Goal: Information Seeking & Learning: Learn about a topic

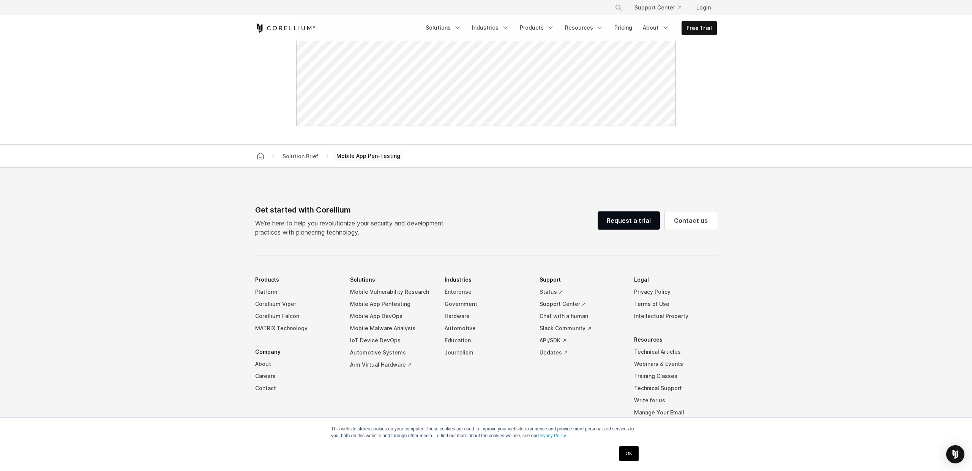
scroll to position [493, 0]
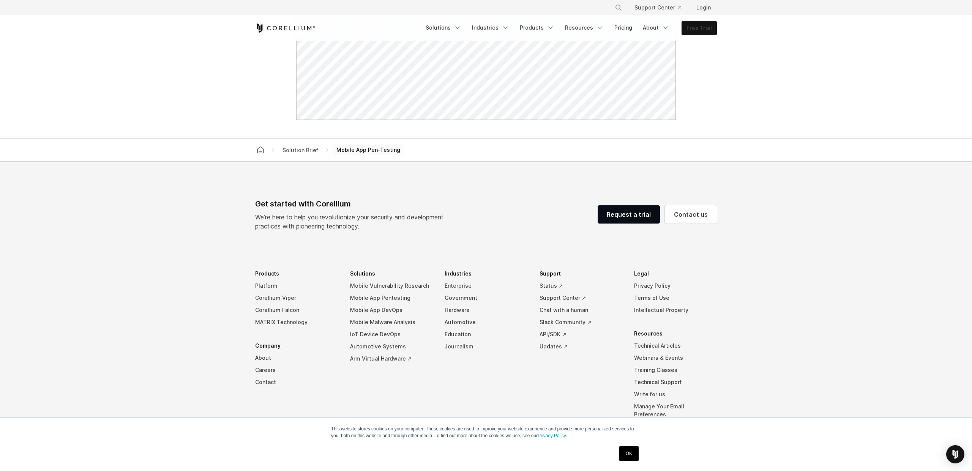
click at [703, 28] on link "Free Trial" at bounding box center [699, 28] width 35 height 14
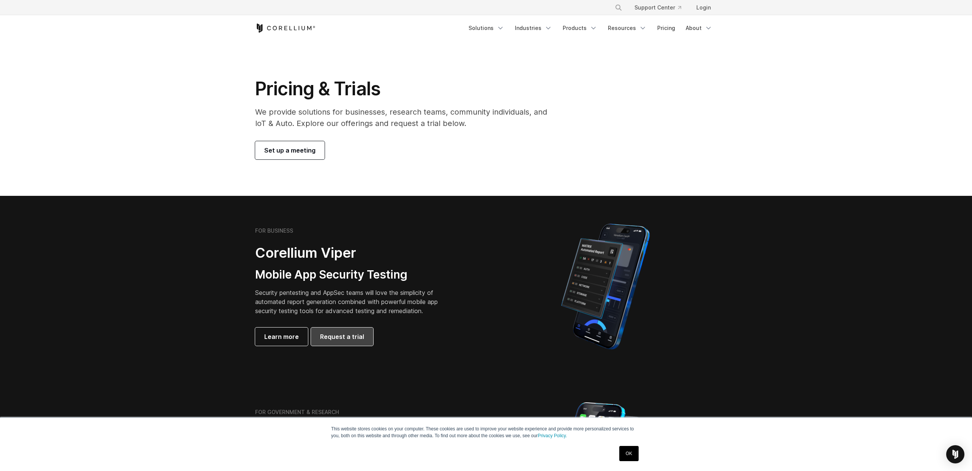
click at [364, 334] on link "Request a trial" at bounding box center [342, 337] width 62 height 18
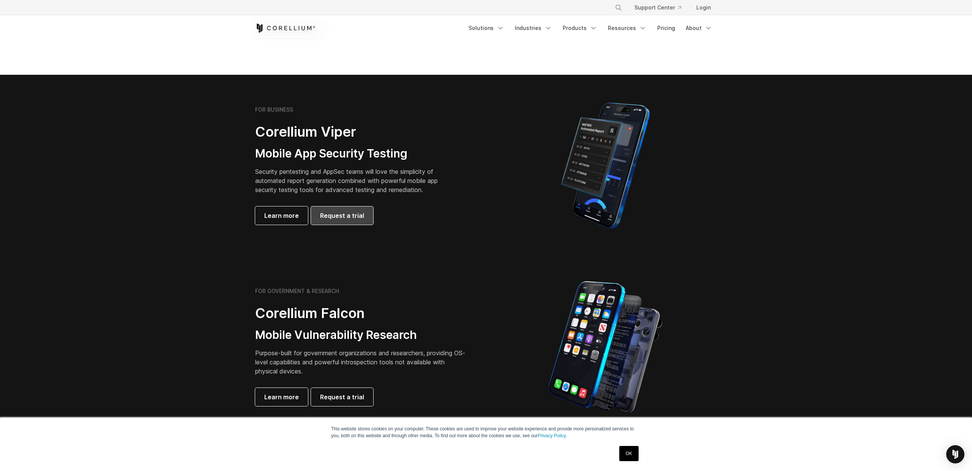
scroll to position [243, 0]
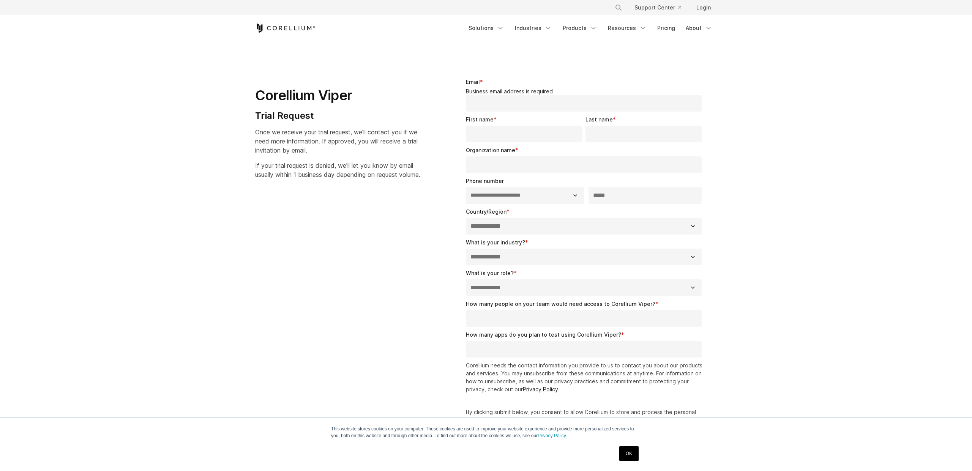
select select "**"
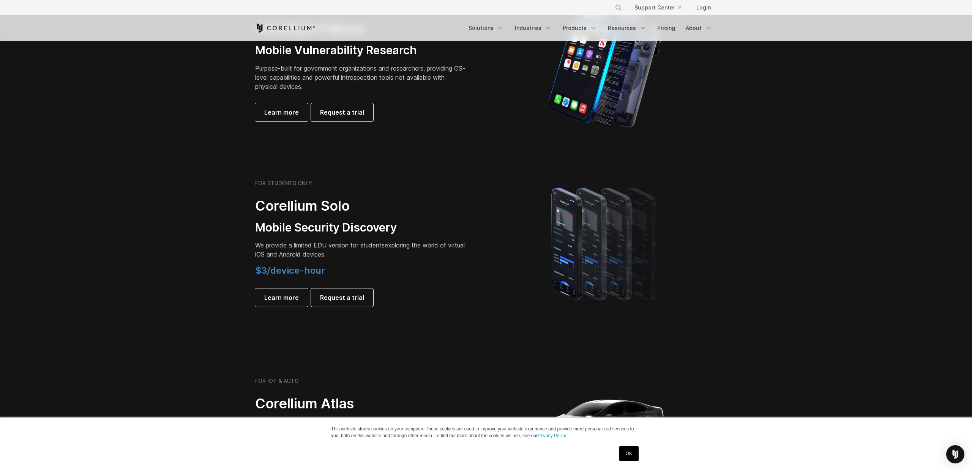
scroll to position [414, 0]
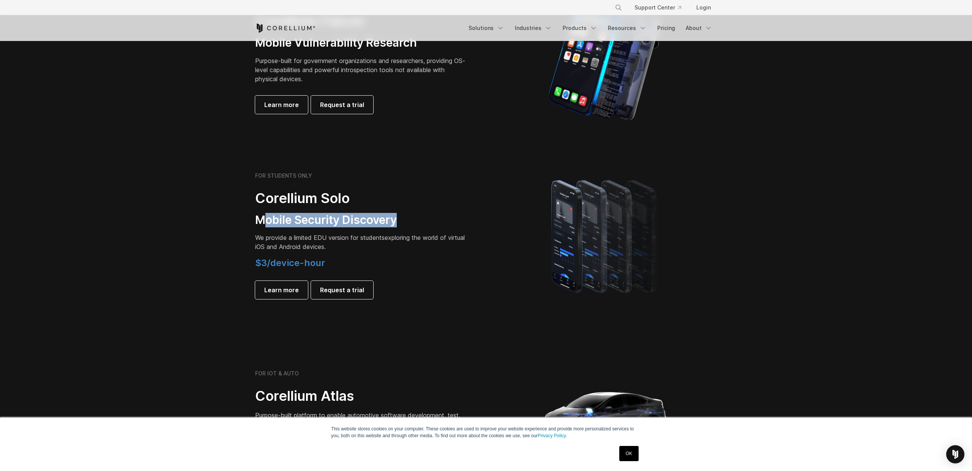
drag, startPoint x: 264, startPoint y: 219, endPoint x: 401, endPoint y: 224, distance: 137.6
click at [402, 225] on h3 "Mobile Security Discovery" at bounding box center [361, 220] width 213 height 14
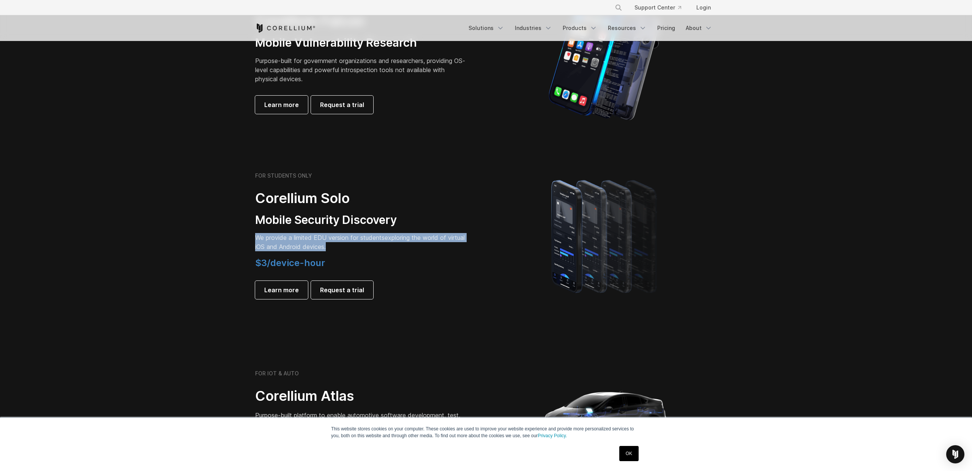
drag, startPoint x: 254, startPoint y: 238, endPoint x: 337, endPoint y: 253, distance: 84.5
click at [337, 253] on div "FOR STUDENTS ONLY Corellium Solo Mobile Security Discovery We provide a limited…" at bounding box center [367, 235] width 239 height 127
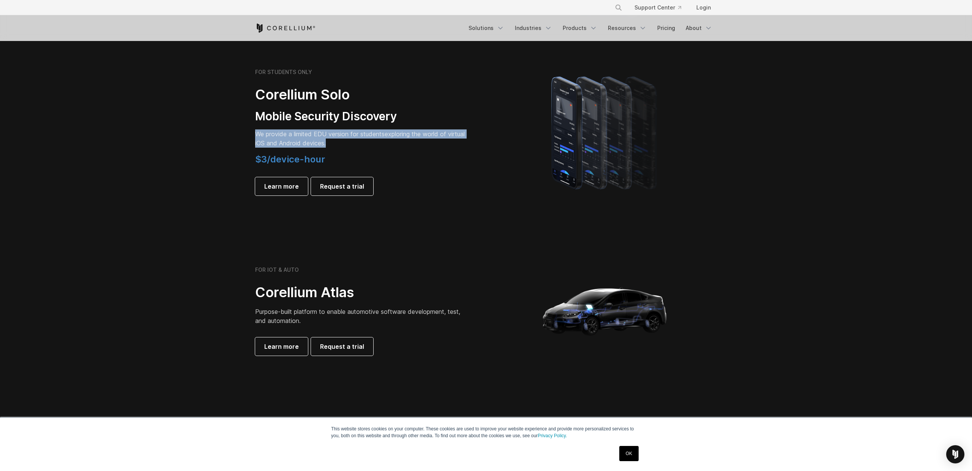
scroll to position [523, 0]
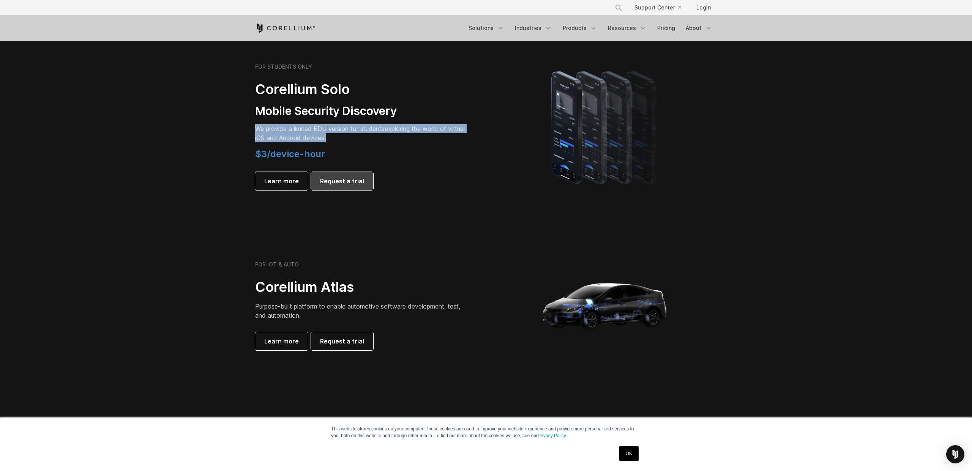
click at [355, 182] on span "Request a trial" at bounding box center [342, 181] width 44 height 9
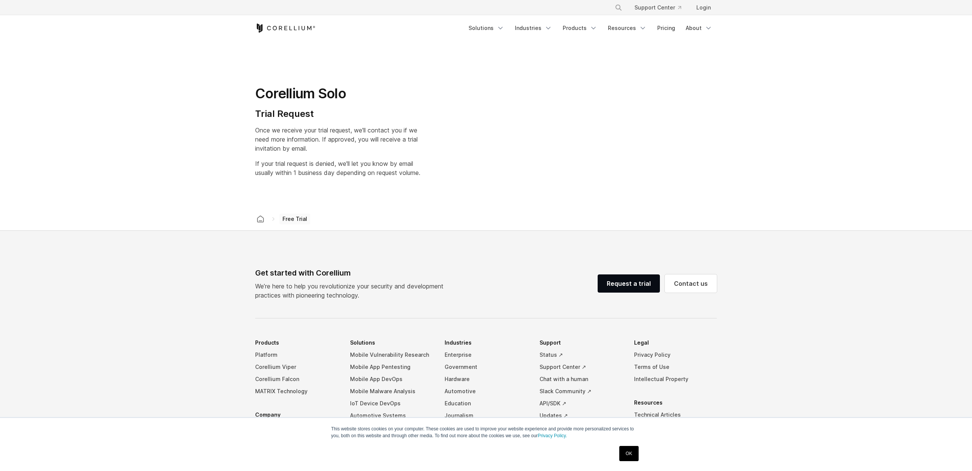
select select "**"
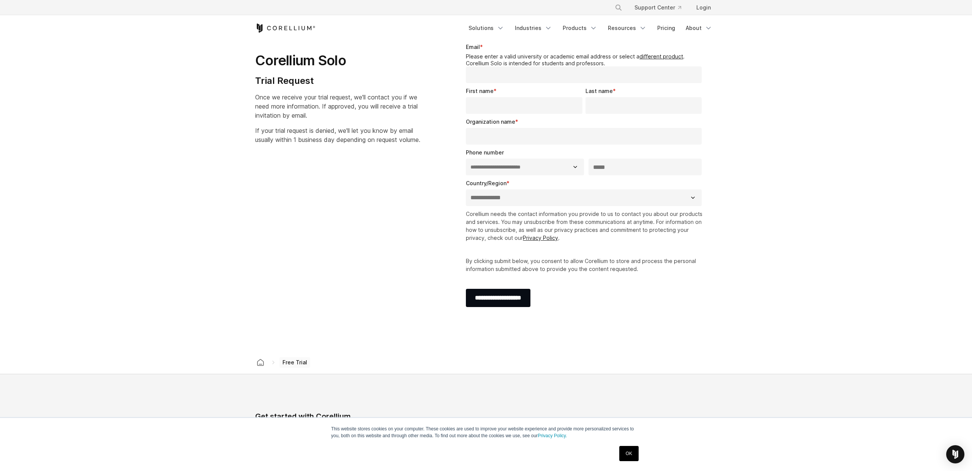
scroll to position [38, 0]
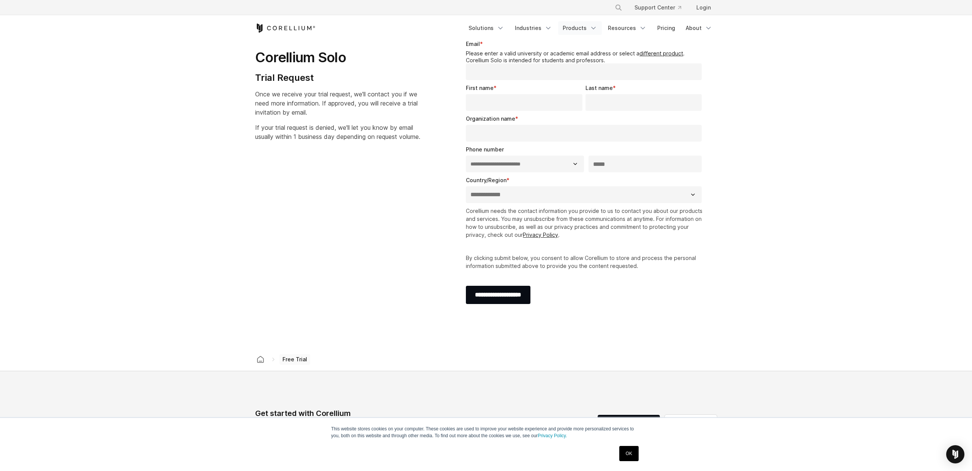
click at [580, 28] on link "Products" at bounding box center [580, 28] width 44 height 14
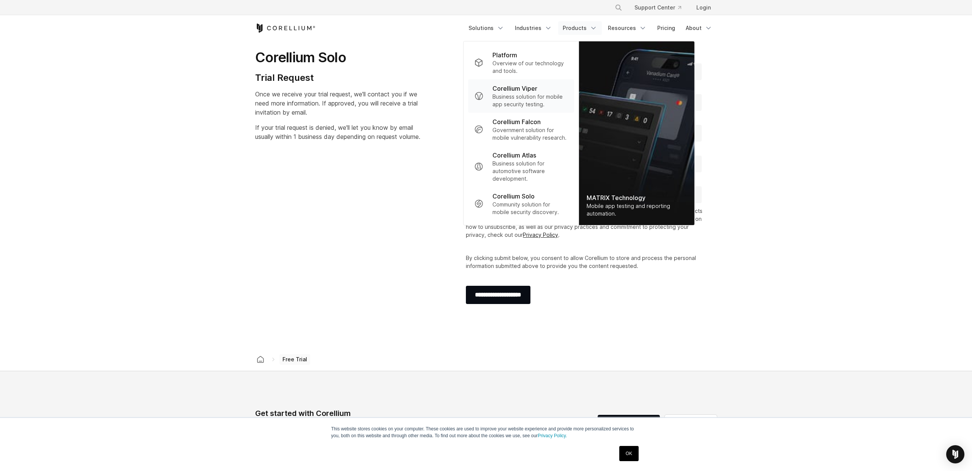
click at [532, 92] on p "Corellium Viper" at bounding box center [515, 88] width 45 height 9
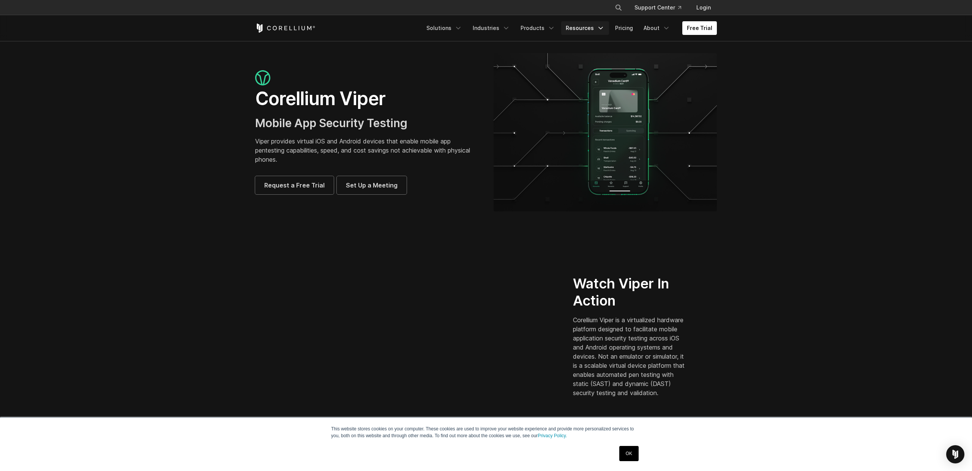
click at [588, 31] on link "Resources" at bounding box center [585, 28] width 48 height 14
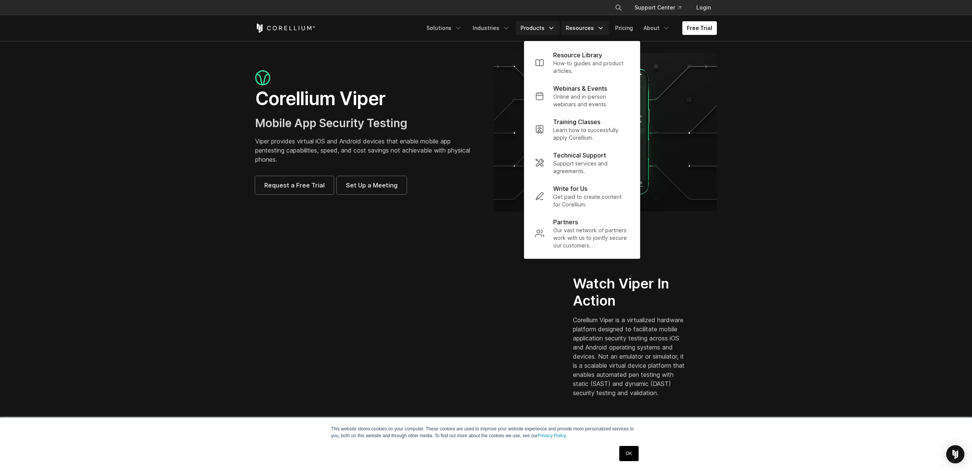
click at [543, 32] on link "Products" at bounding box center [538, 28] width 44 height 14
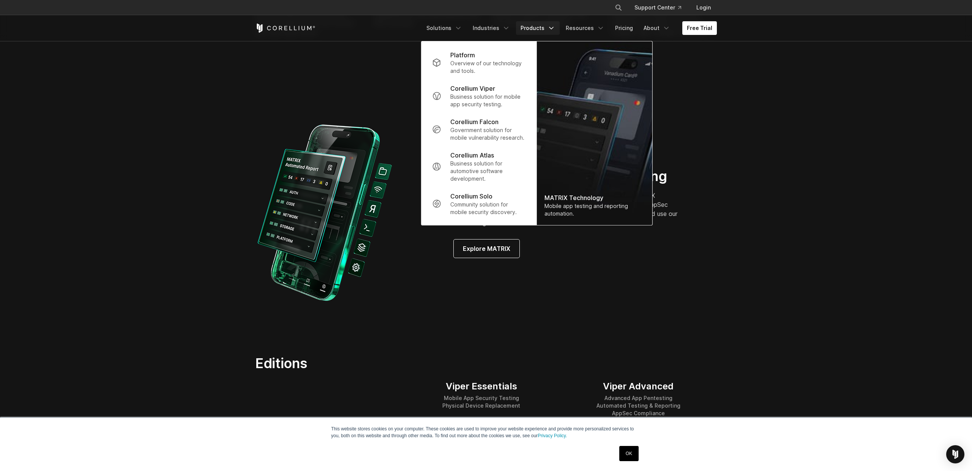
scroll to position [638, 0]
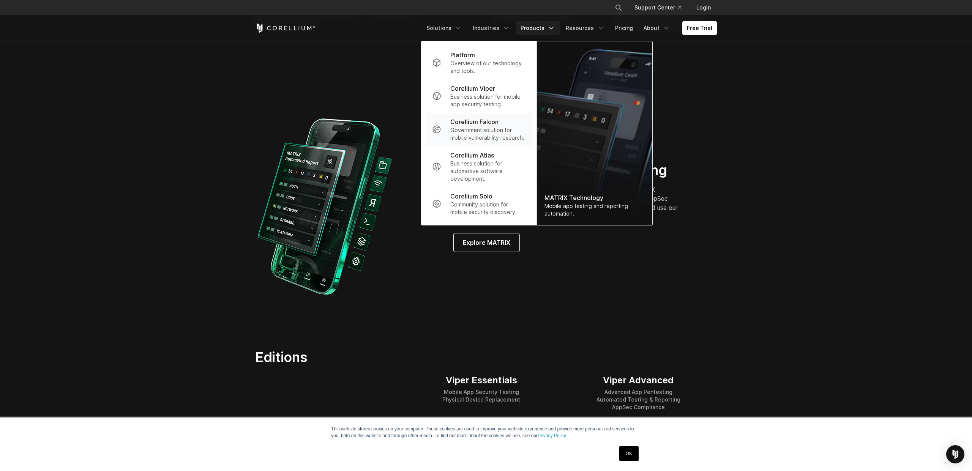
click at [491, 129] on p "Government solution for mobile vulnerability research." at bounding box center [488, 133] width 76 height 15
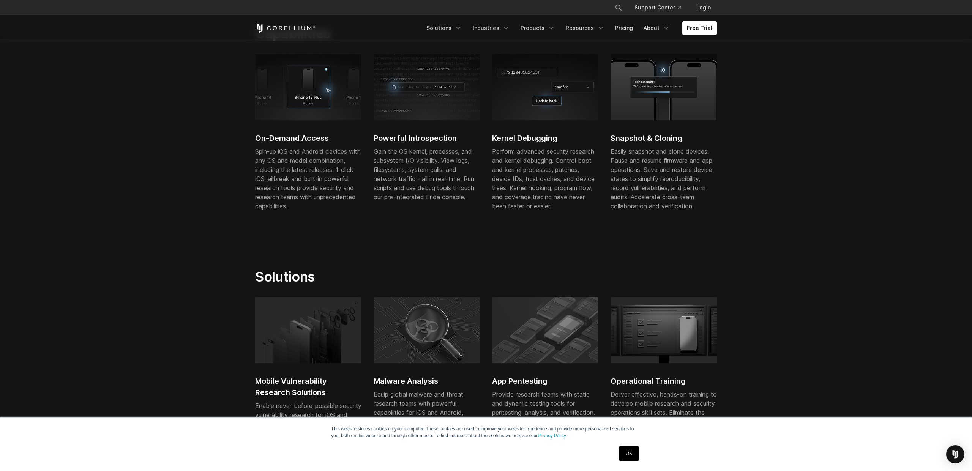
scroll to position [275, 0]
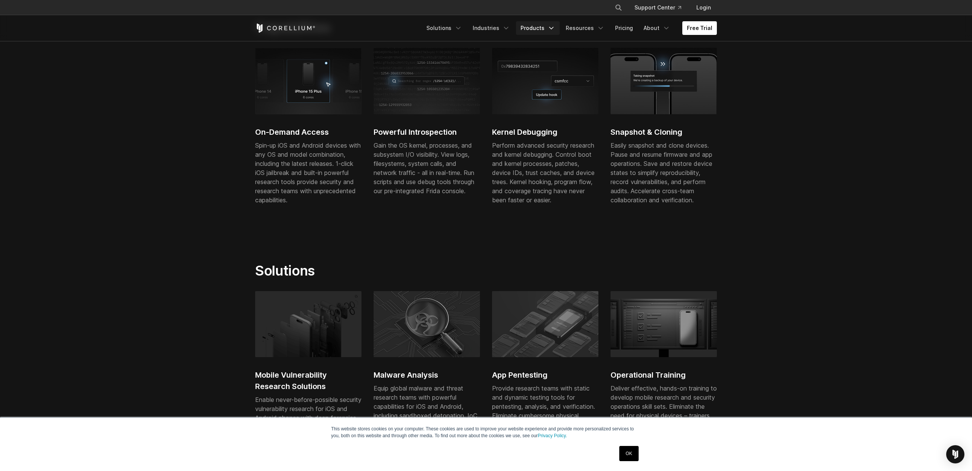
click at [548, 30] on link "Products" at bounding box center [538, 28] width 44 height 14
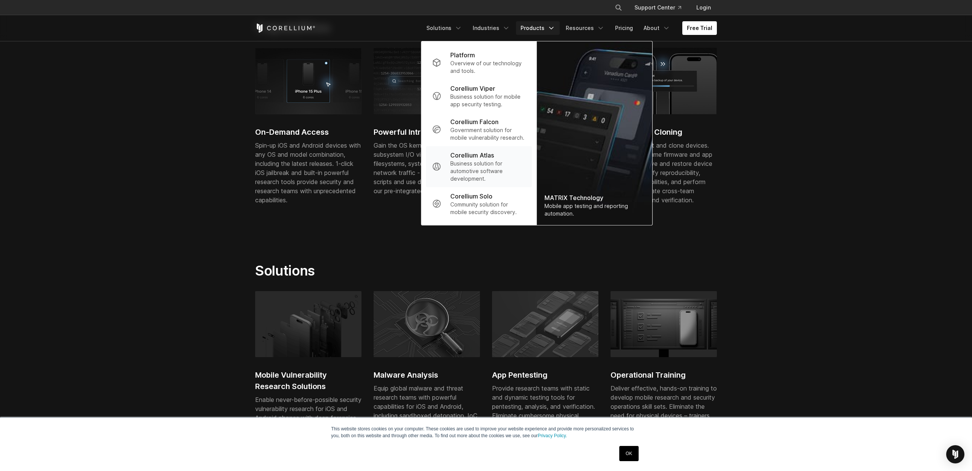
click at [481, 166] on p "Business solution for automotive software development." at bounding box center [488, 171] width 76 height 23
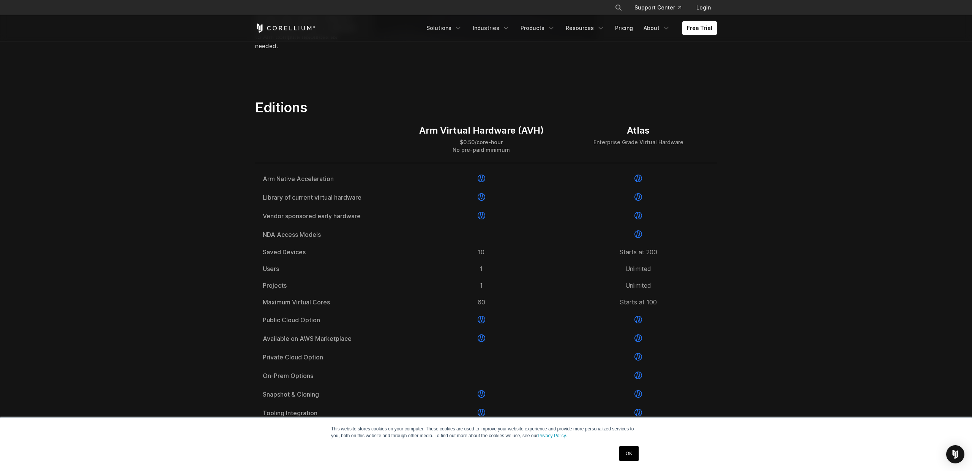
scroll to position [911, 0]
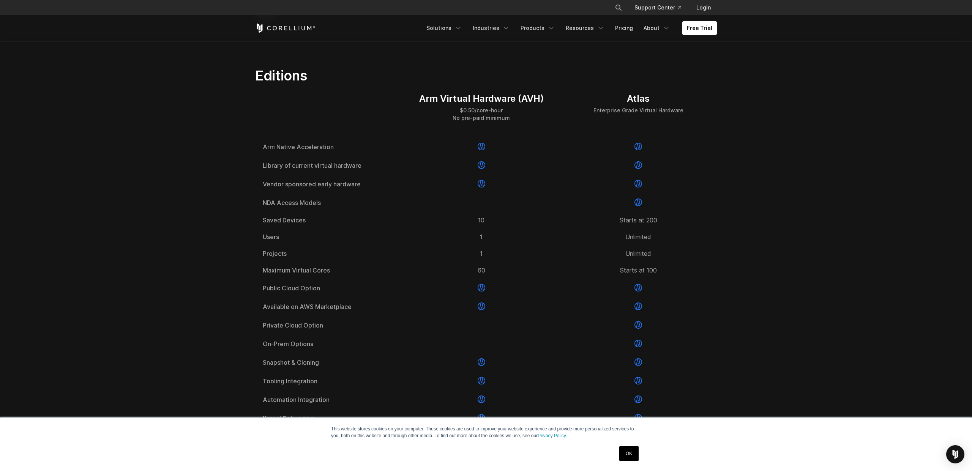
drag, startPoint x: 335, startPoint y: 29, endPoint x: 260, endPoint y: 29, distance: 74.8
click at [260, 29] on div "Free Trial" at bounding box center [338, 28] width 167 height 9
drag, startPoint x: 339, startPoint y: 28, endPoint x: 271, endPoint y: 24, distance: 68.5
click at [271, 24] on div "Free Trial" at bounding box center [338, 28] width 167 height 9
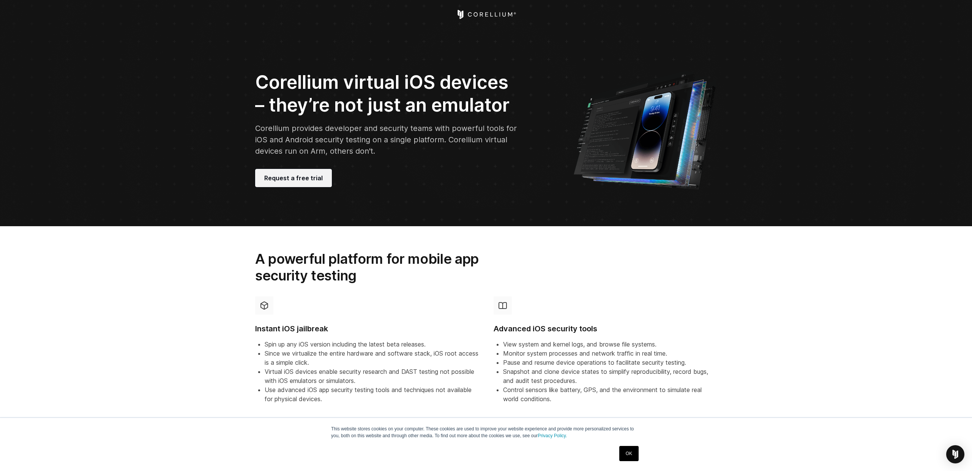
click at [289, 176] on span "Request a free trial" at bounding box center [293, 178] width 58 height 9
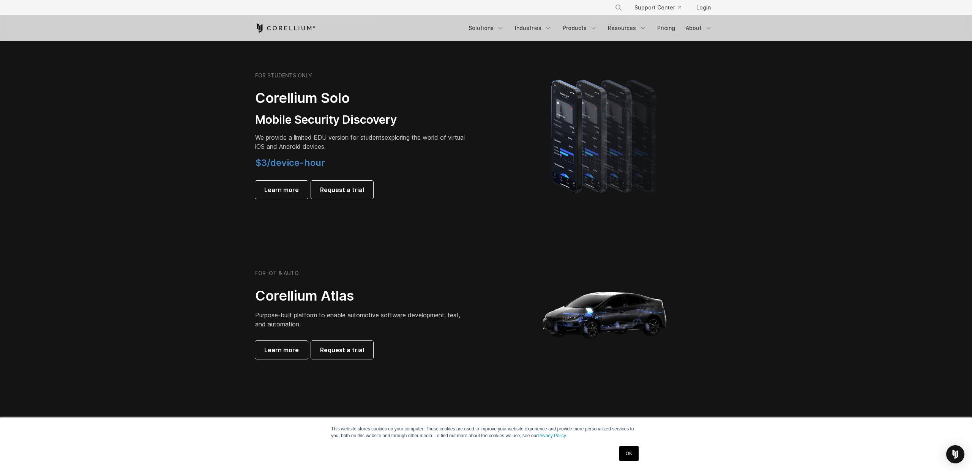
scroll to position [505, 0]
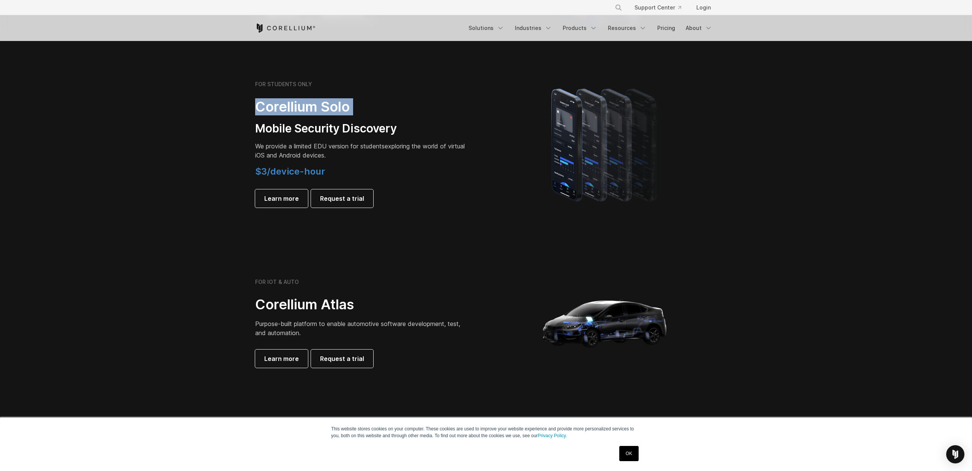
drag, startPoint x: 255, startPoint y: 108, endPoint x: 405, endPoint y: 122, distance: 150.7
click at [405, 121] on div "FOR STUDENTS ONLY Corellium Solo Mobile Security Discovery We provide a limited…" at bounding box center [367, 144] width 239 height 127
drag, startPoint x: 254, startPoint y: 145, endPoint x: 451, endPoint y: 144, distance: 196.4
click at [455, 141] on div "FOR STUDENTS ONLY Corellium Solo Mobile Security Discovery We provide a limited…" at bounding box center [367, 144] width 239 height 127
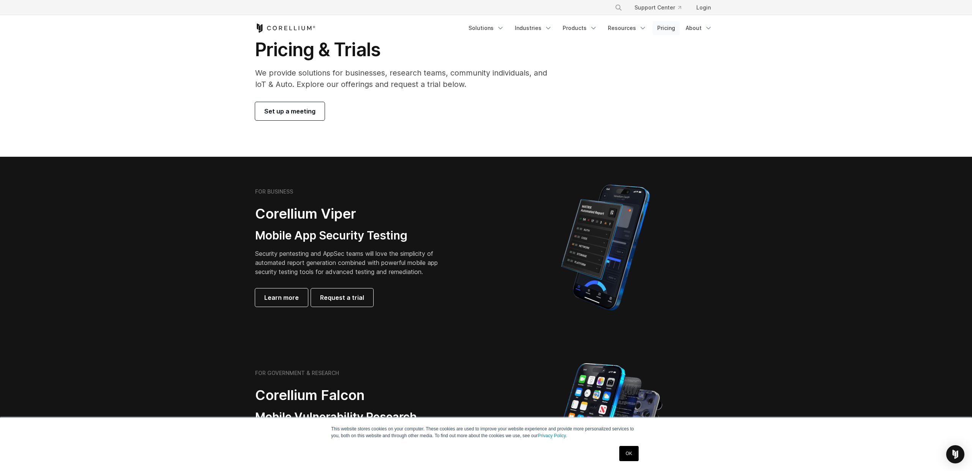
scroll to position [30, 0]
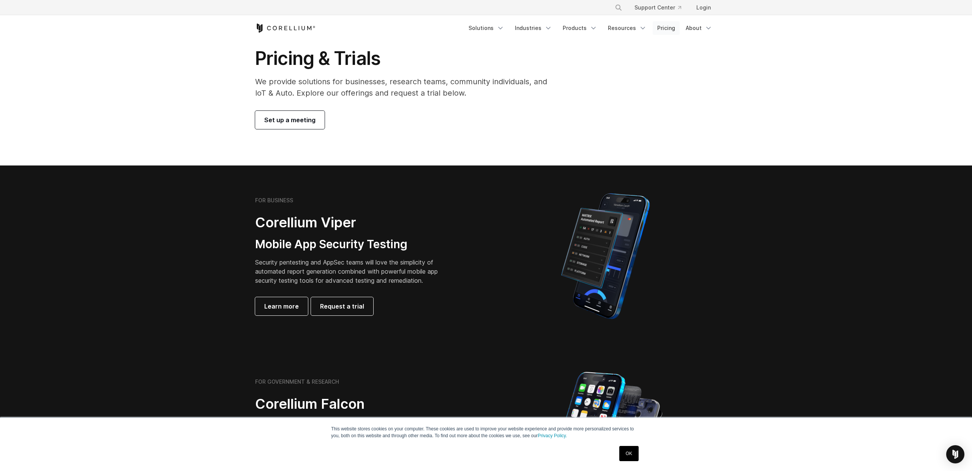
click at [664, 30] on link "Pricing" at bounding box center [666, 28] width 27 height 14
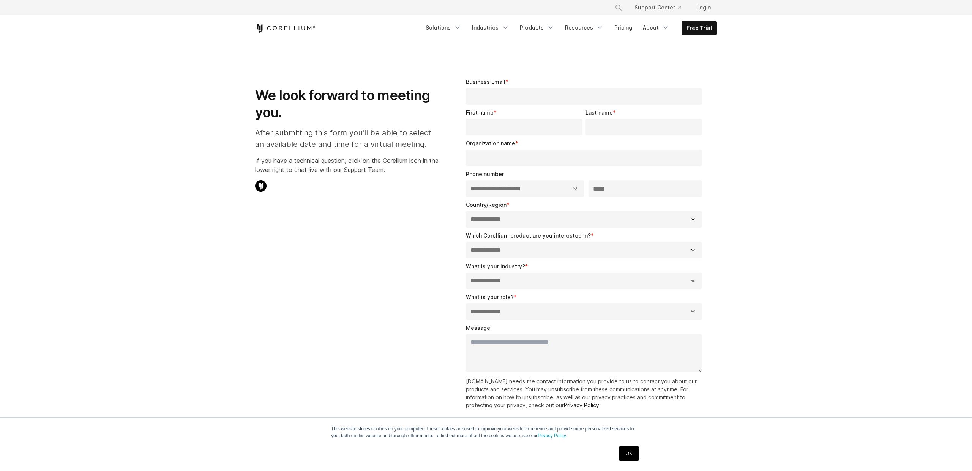
select select "**"
click at [262, 187] on img at bounding box center [260, 185] width 11 height 11
drag, startPoint x: 262, startPoint y: 187, endPoint x: 268, endPoint y: 174, distance: 13.9
click at [262, 187] on img at bounding box center [260, 185] width 11 height 11
drag, startPoint x: 327, startPoint y: 28, endPoint x: 259, endPoint y: 29, distance: 67.6
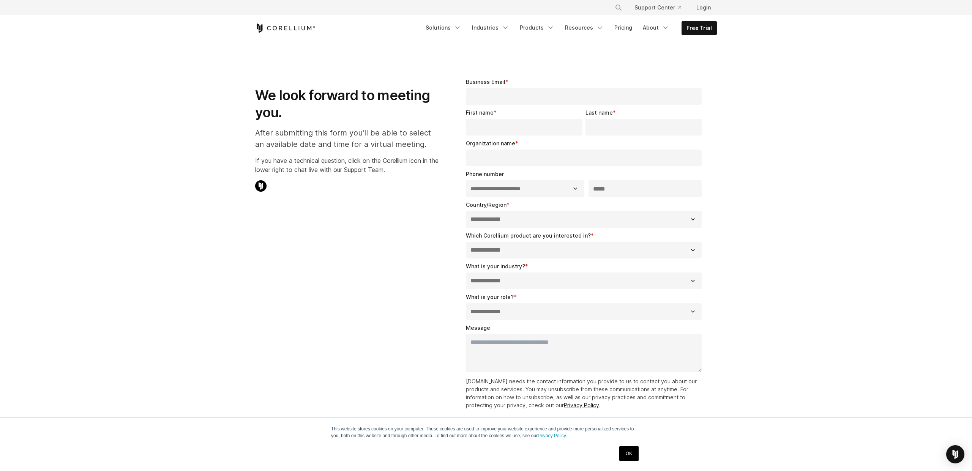
click at [258, 30] on div "Free Trial" at bounding box center [338, 28] width 166 height 9
click at [544, 30] on link "Products" at bounding box center [537, 28] width 44 height 14
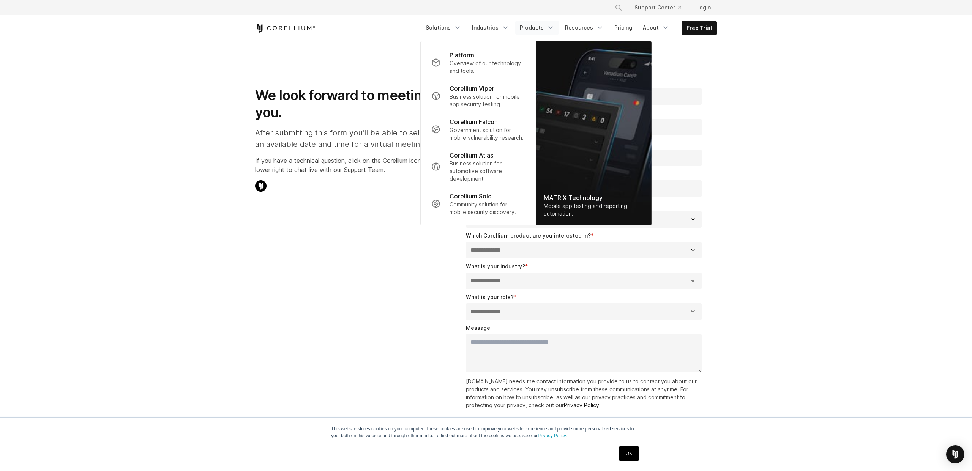
click at [522, 32] on link "Products" at bounding box center [537, 28] width 44 height 14
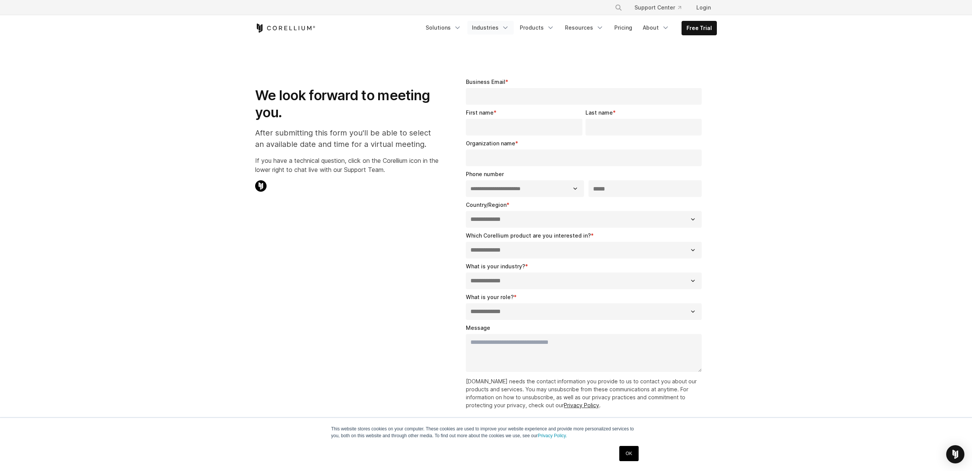
click at [505, 28] on link "Industries" at bounding box center [491, 28] width 46 height 14
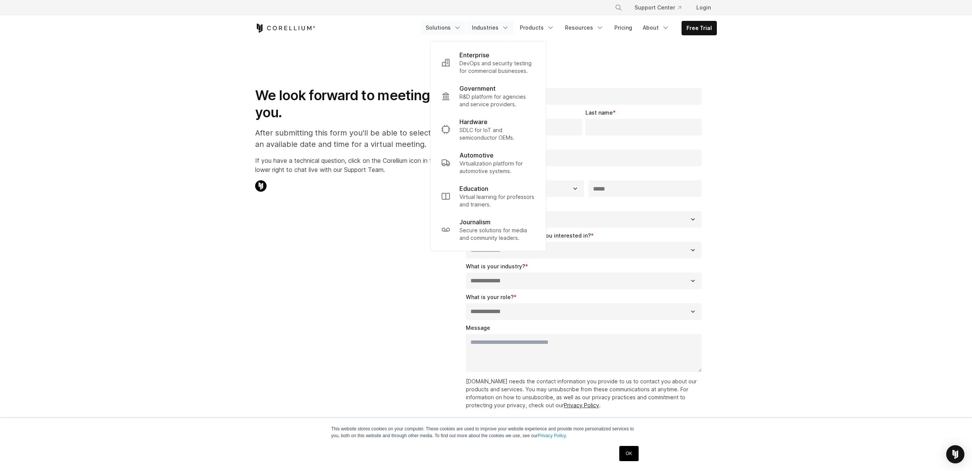
click at [462, 29] on icon "Navigation Menu" at bounding box center [458, 28] width 8 height 8
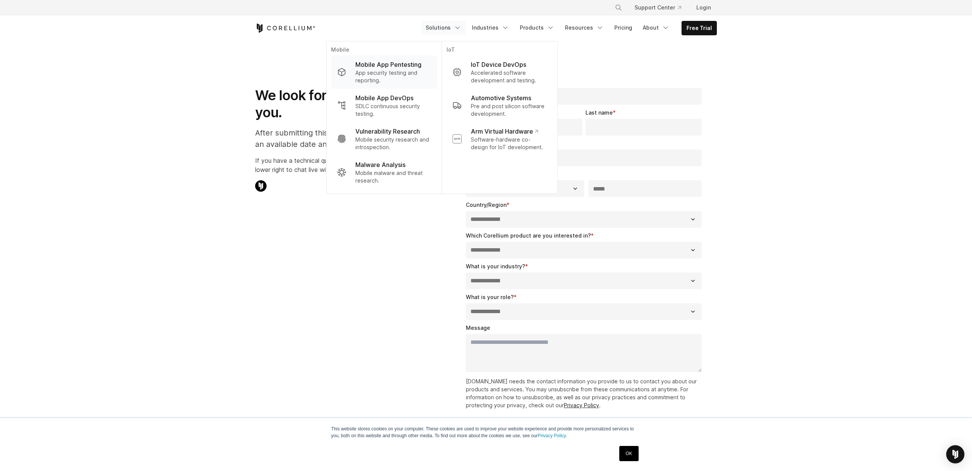
click at [417, 70] on p "App security testing and reporting." at bounding box center [394, 76] width 76 height 15
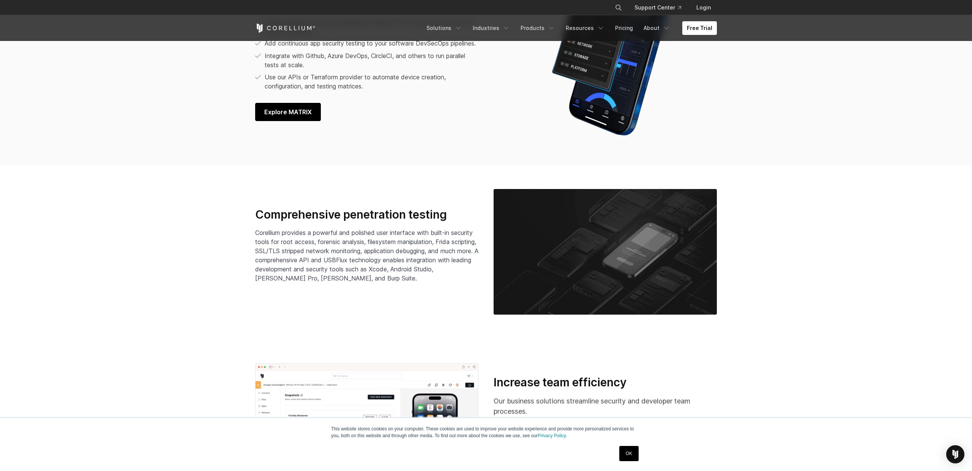
scroll to position [1216, 0]
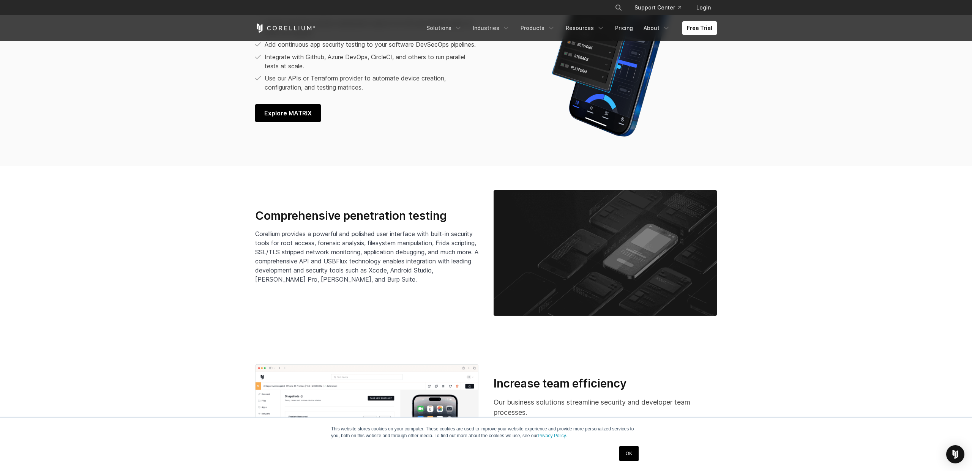
click at [289, 118] on span "Explore MATRIX" at bounding box center [287, 113] width 47 height 9
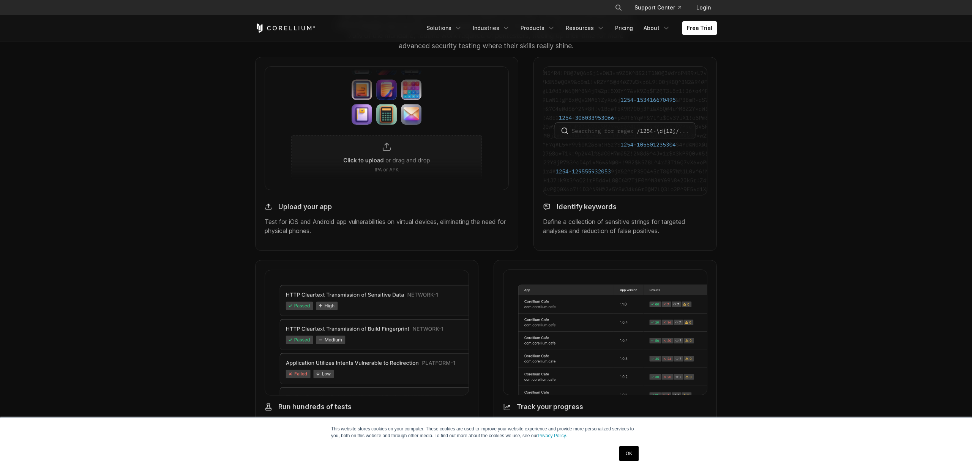
scroll to position [673, 0]
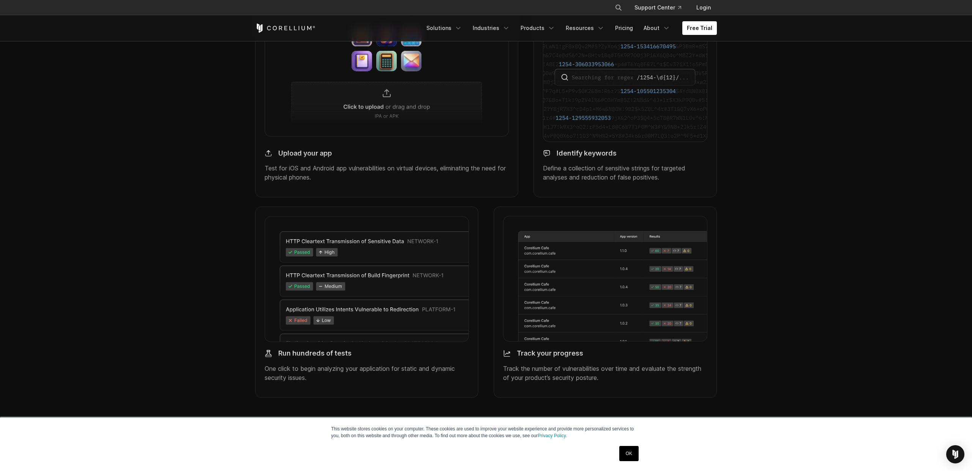
click at [383, 114] on img at bounding box center [387, 74] width 244 height 123
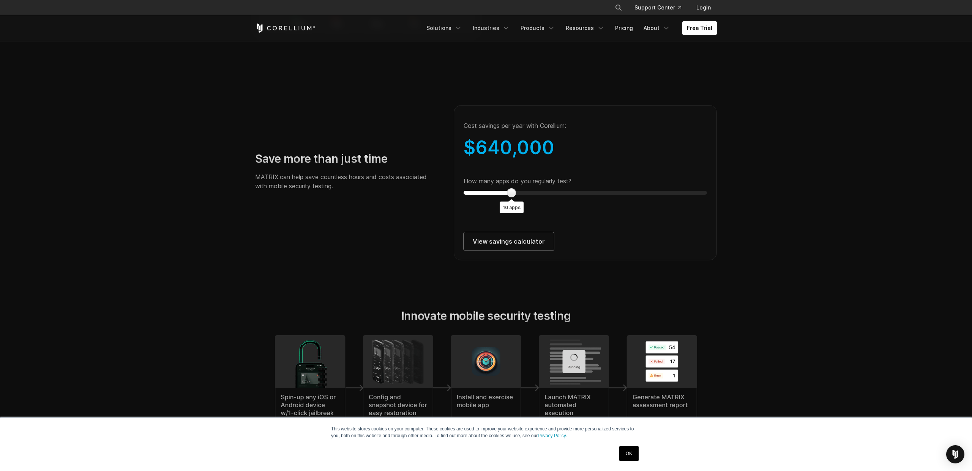
scroll to position [1381, 0]
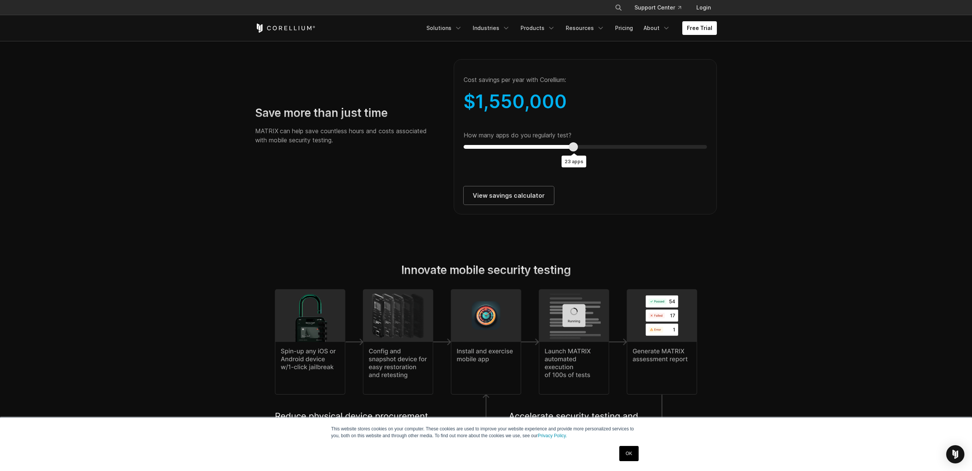
type input "**"
click at [765, 172] on section "Save more than just time MATRIX can help save countless hours and costs associa…" at bounding box center [486, 128] width 972 height 221
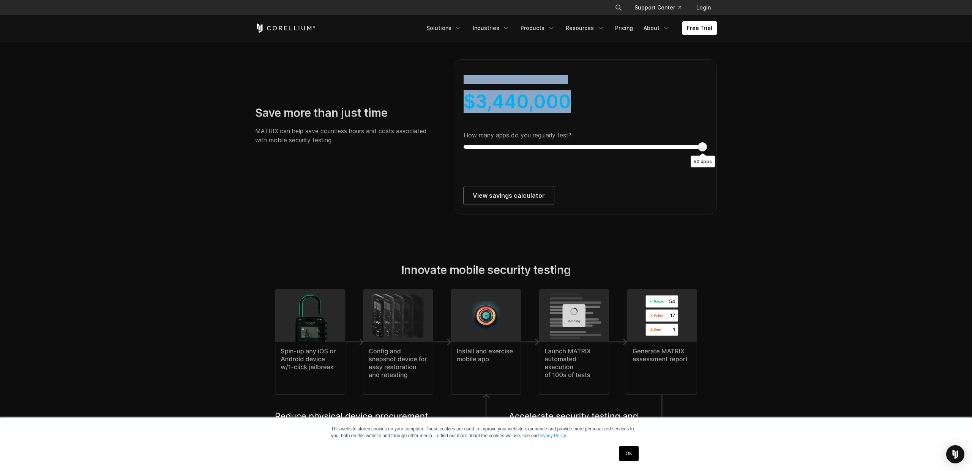
drag, startPoint x: 476, startPoint y: 87, endPoint x: 594, endPoint y: 136, distance: 128.4
click at [595, 133] on div "Cost savings per year with Corellium: $ 3,440,000 How many apps do you regularl…" at bounding box center [585, 136] width 263 height 155
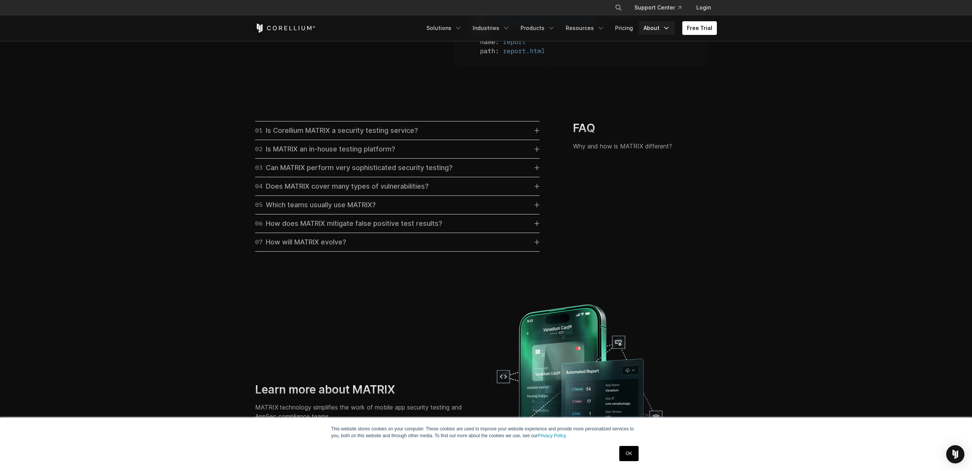
scroll to position [2129, 0]
click at [654, 29] on link "About" at bounding box center [657, 28] width 36 height 14
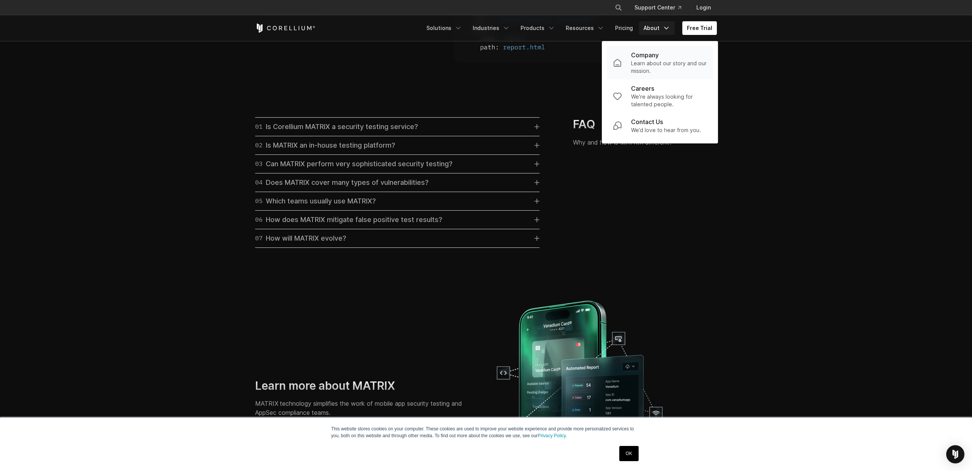
scroll to position [2132, 0]
click at [656, 60] on p "Learn about our story and our mission." at bounding box center [669, 67] width 76 height 15
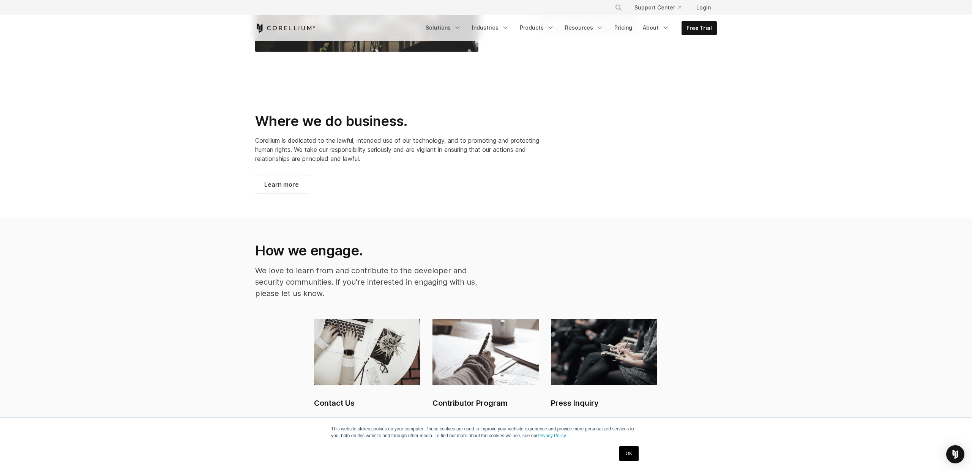
scroll to position [1161, 0]
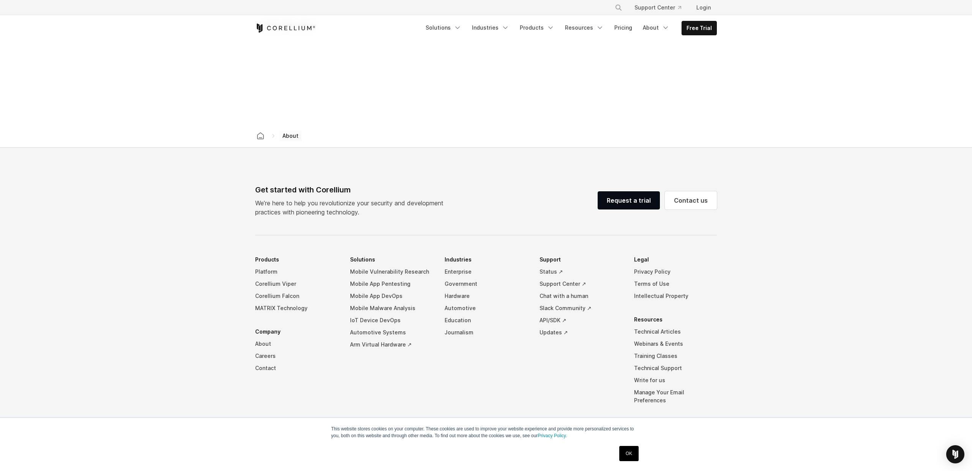
click at [629, 450] on link "OK" at bounding box center [629, 453] width 19 height 15
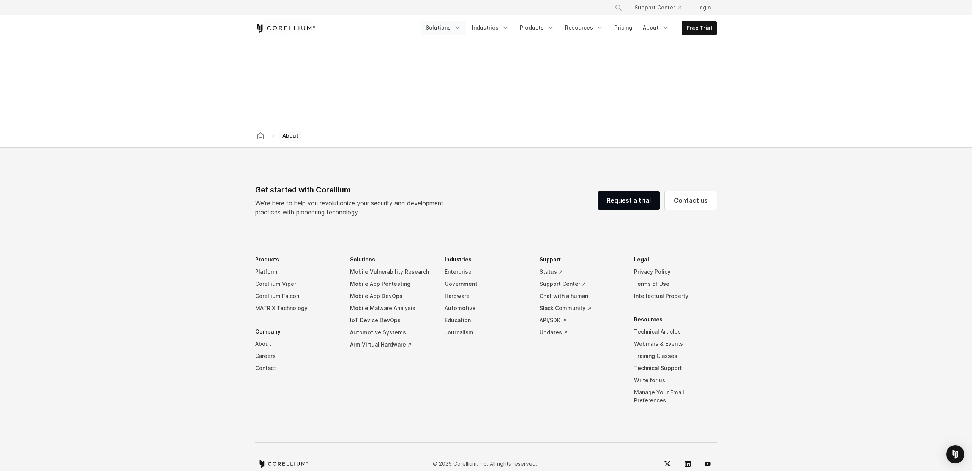
click at [450, 22] on link "Solutions" at bounding box center [443, 28] width 45 height 14
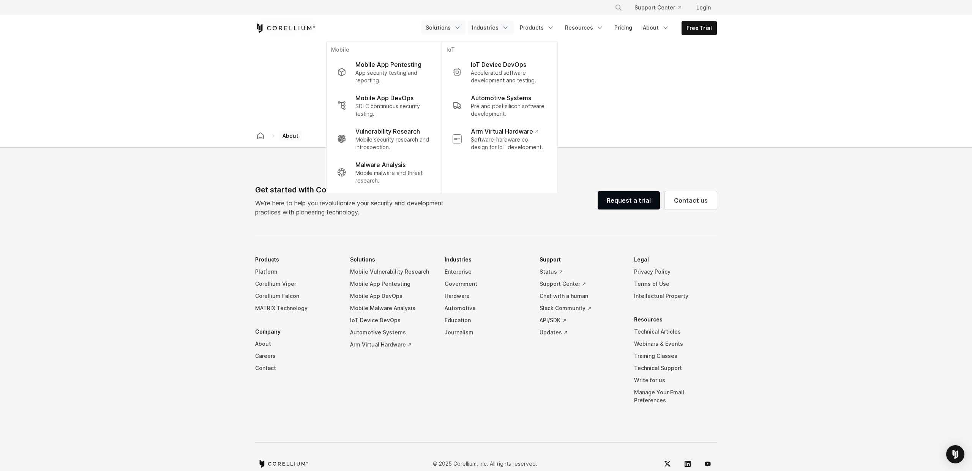
click at [496, 27] on link "Industries" at bounding box center [491, 28] width 46 height 14
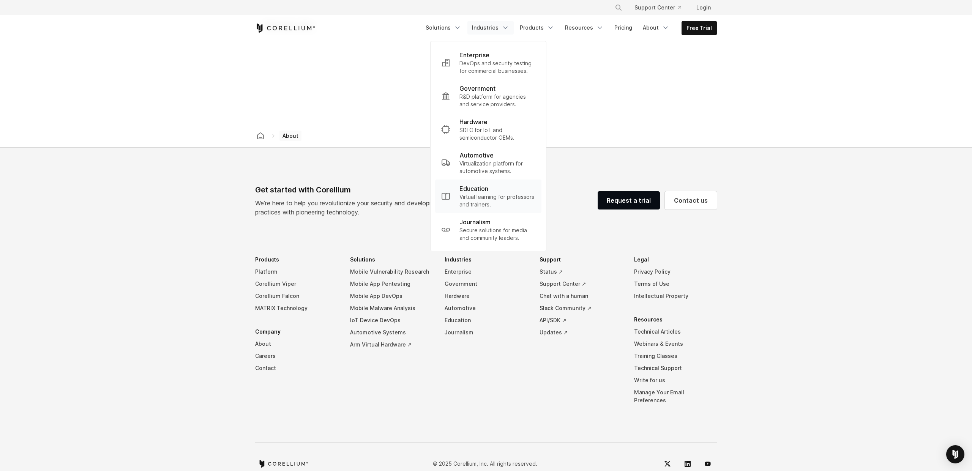
click at [508, 189] on div "Education" at bounding box center [498, 188] width 76 height 9
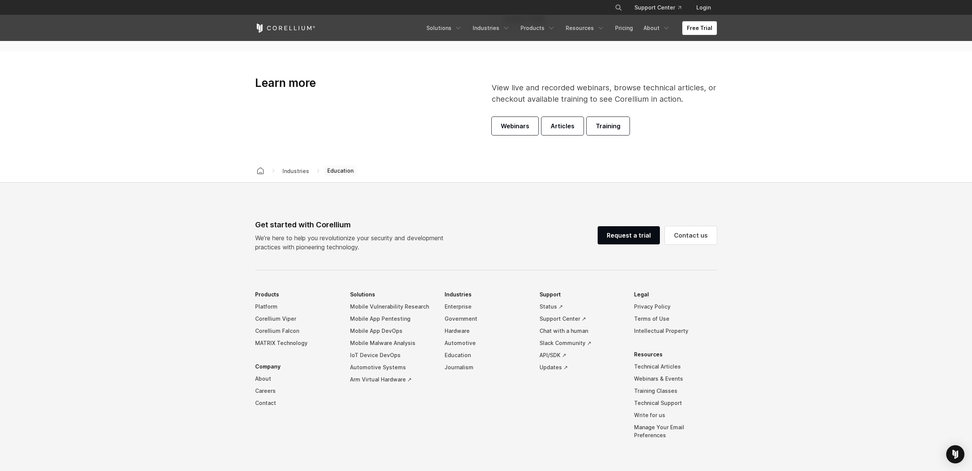
scroll to position [2475, 0]
